Goal: Task Accomplishment & Management: Use online tool/utility

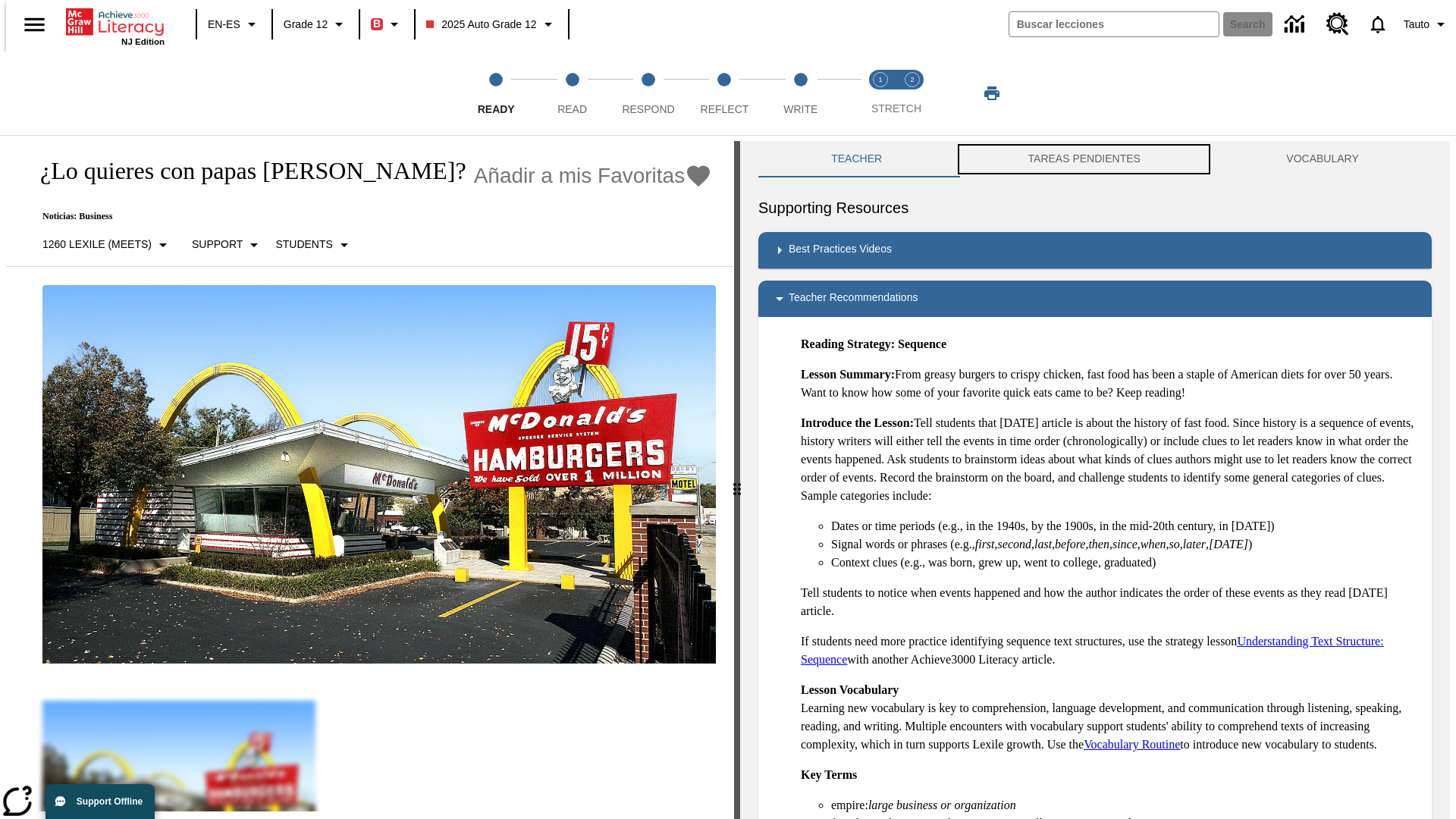
click at [1084, 159] on button "TAREAS PENDIENTES" at bounding box center [1084, 159] width 259 height 36
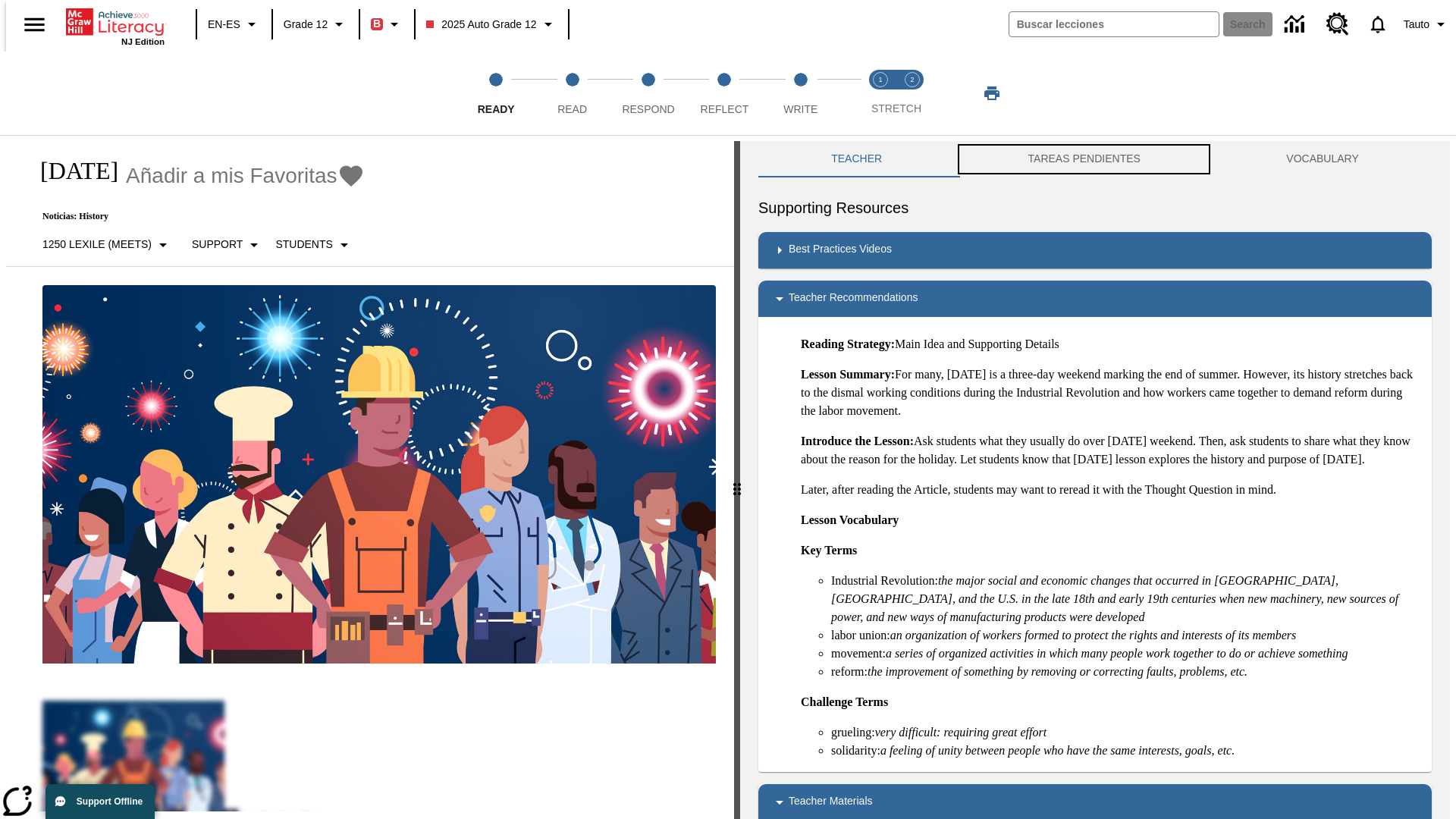
click at [1084, 159] on button "TAREAS PENDIENTES" at bounding box center [1084, 159] width 259 height 36
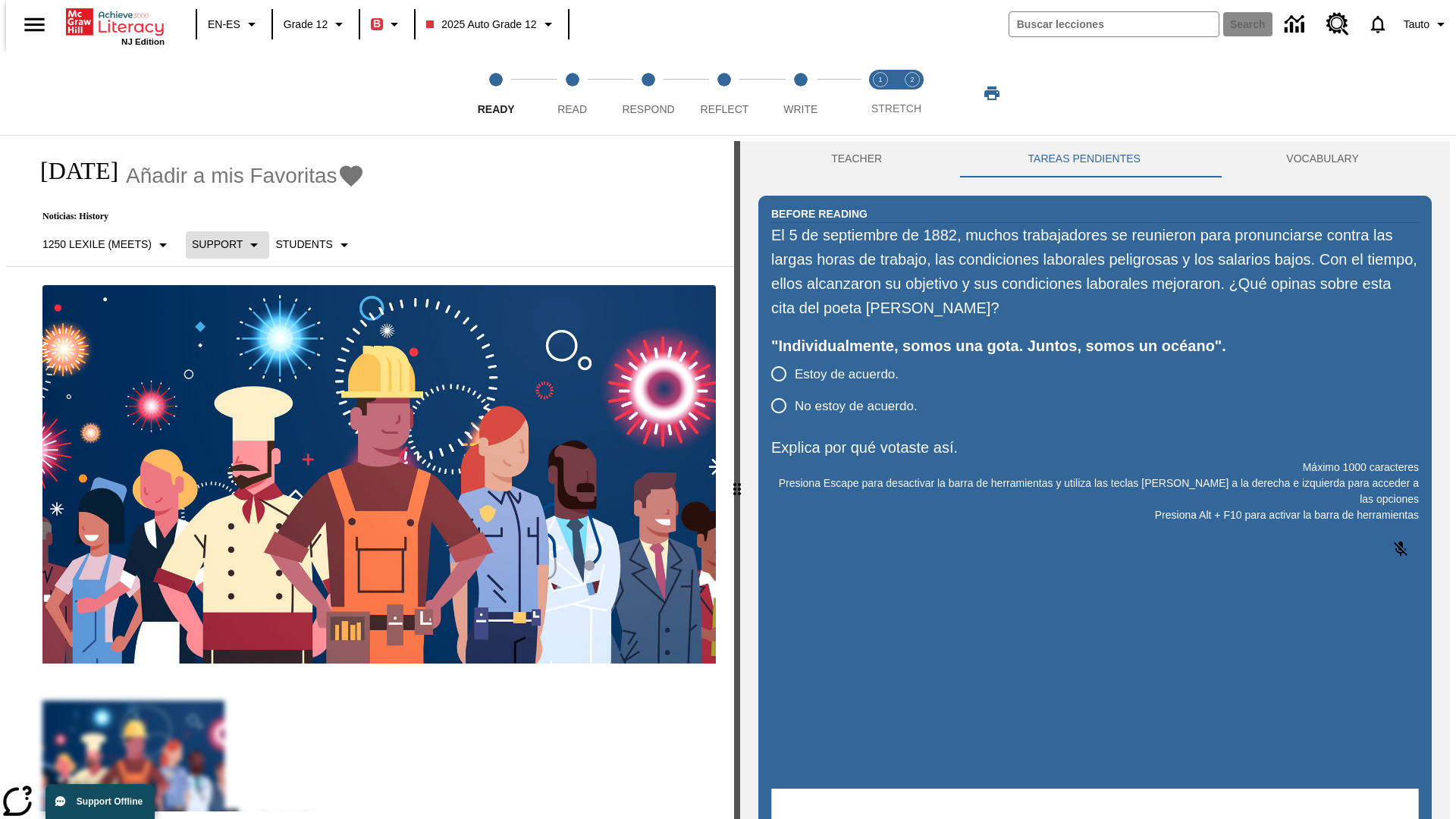
click at [219, 244] on p "Support" at bounding box center [217, 244] width 51 height 16
click at [236, 333] on p "Support" at bounding box center [236, 333] width 90 height 16
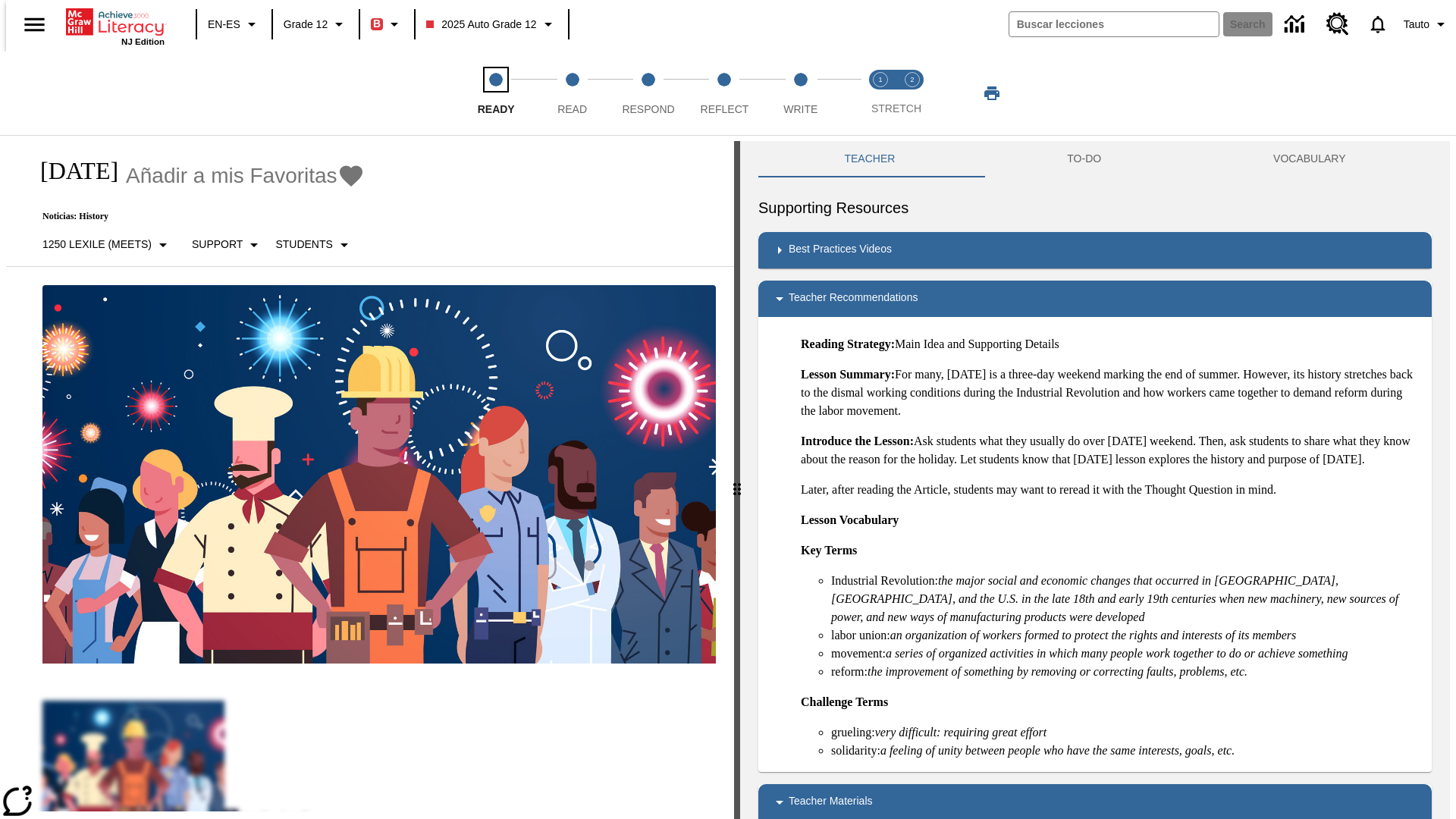
click at [496, 93] on span "Ready" at bounding box center [496, 104] width 37 height 28
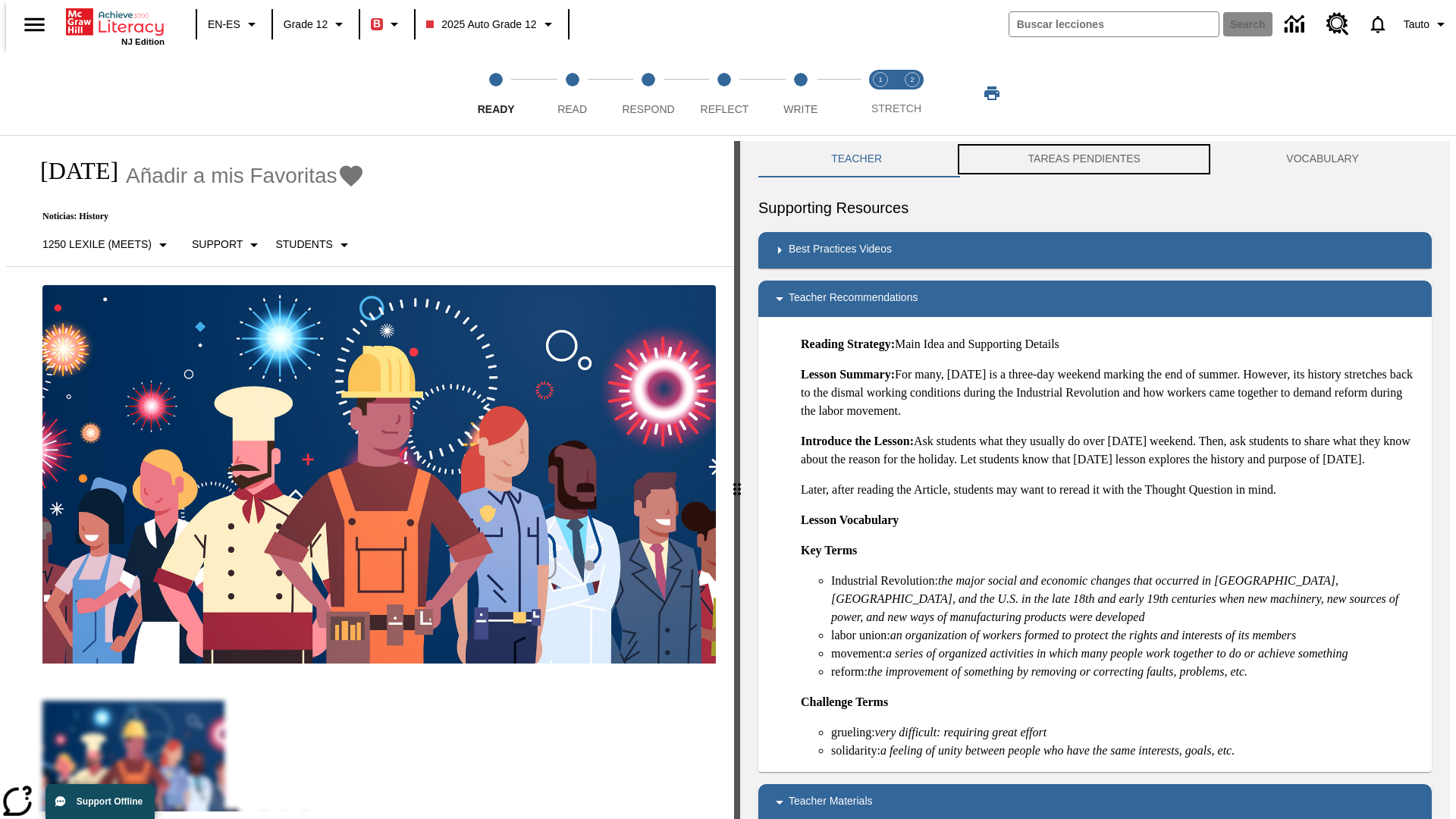
click at [1084, 159] on button "TAREAS PENDIENTES" at bounding box center [1084, 159] width 259 height 36
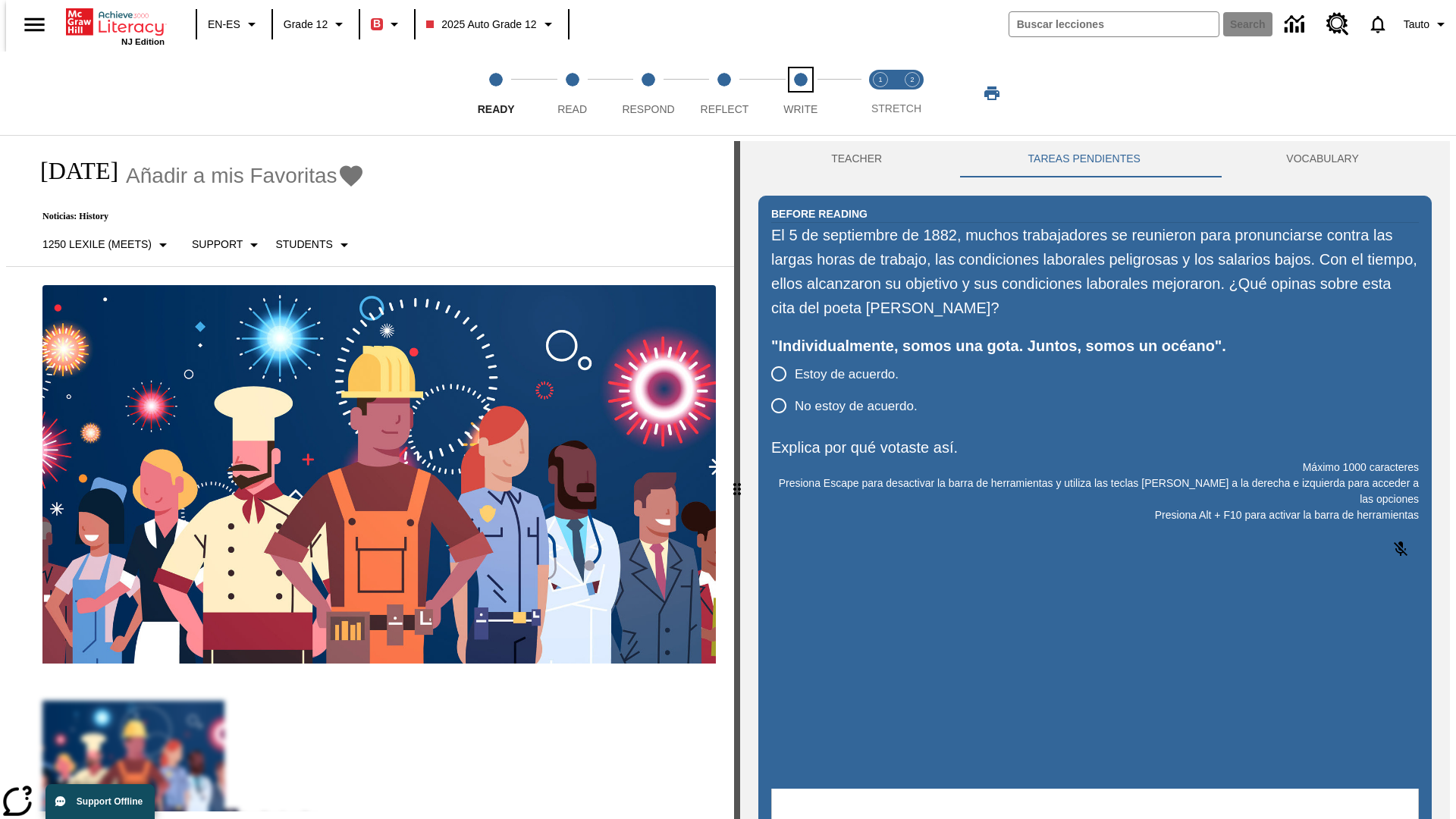
click at [801, 93] on span "Write" at bounding box center [801, 104] width 34 height 28
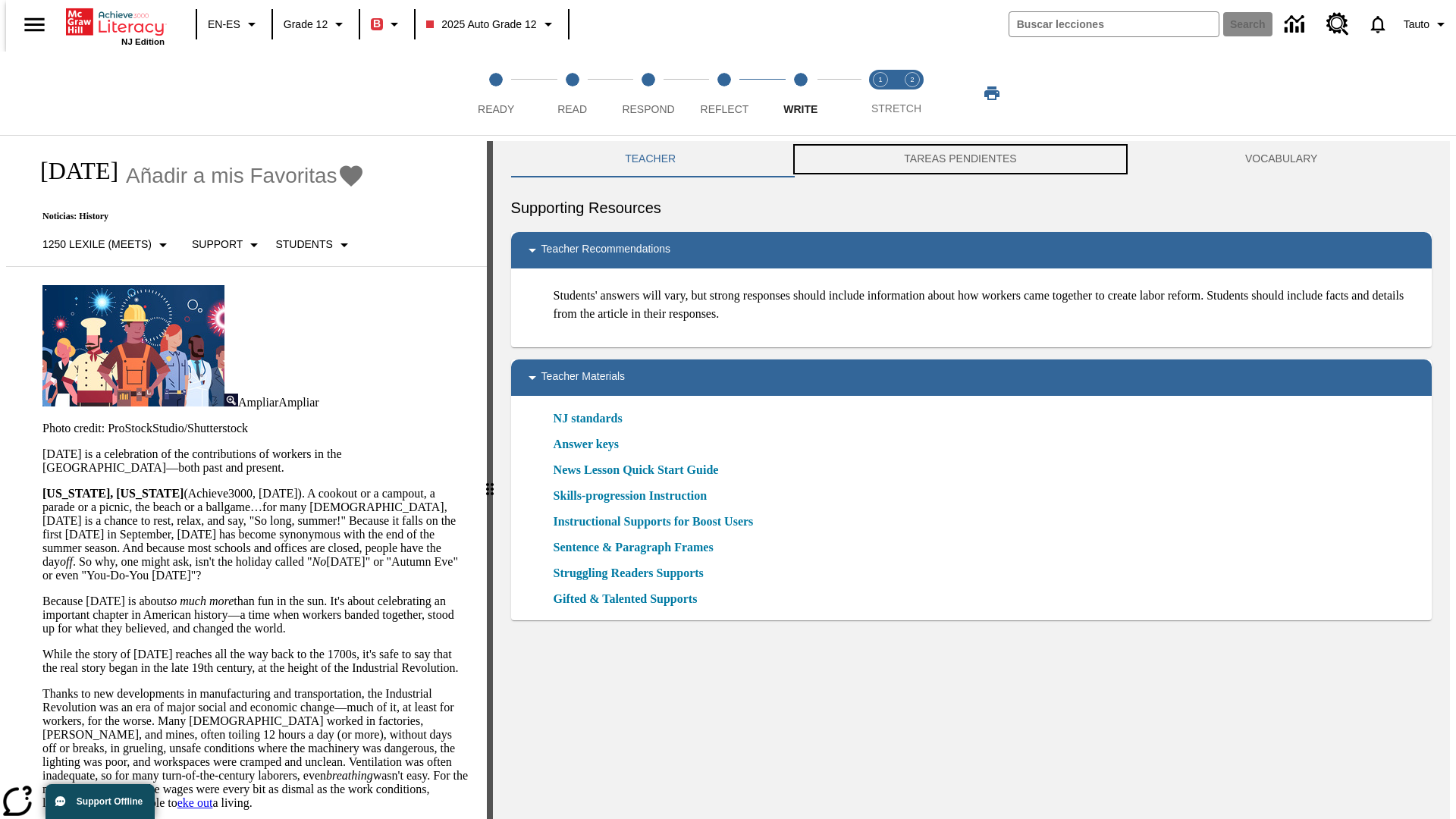
scroll to position [1, 0]
click at [961, 159] on button "TAREAS PENDIENTES" at bounding box center [960, 158] width 341 height 36
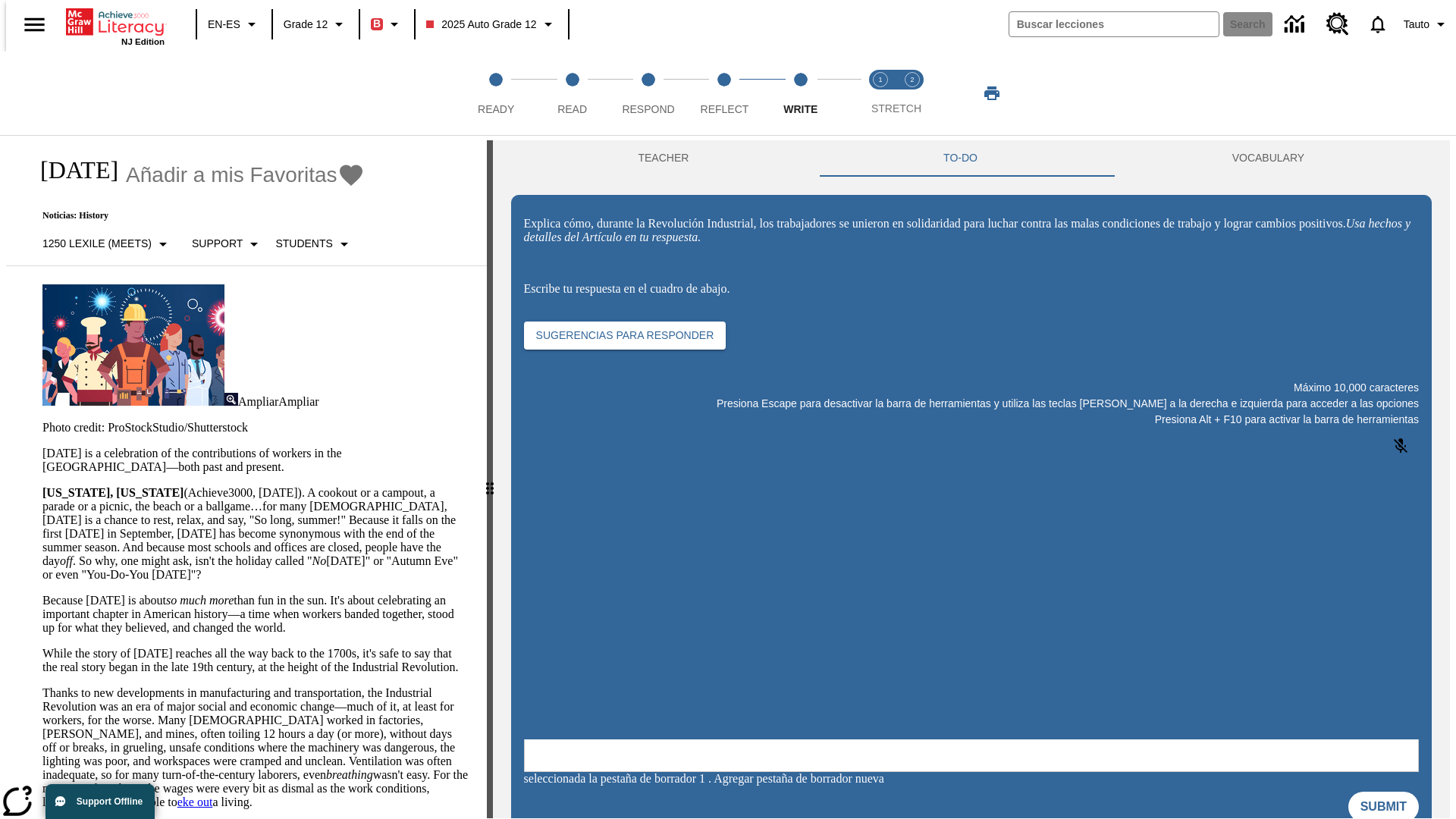
scroll to position [0, 0]
